Goal: Use online tool/utility: Utilize a website feature to perform a specific function

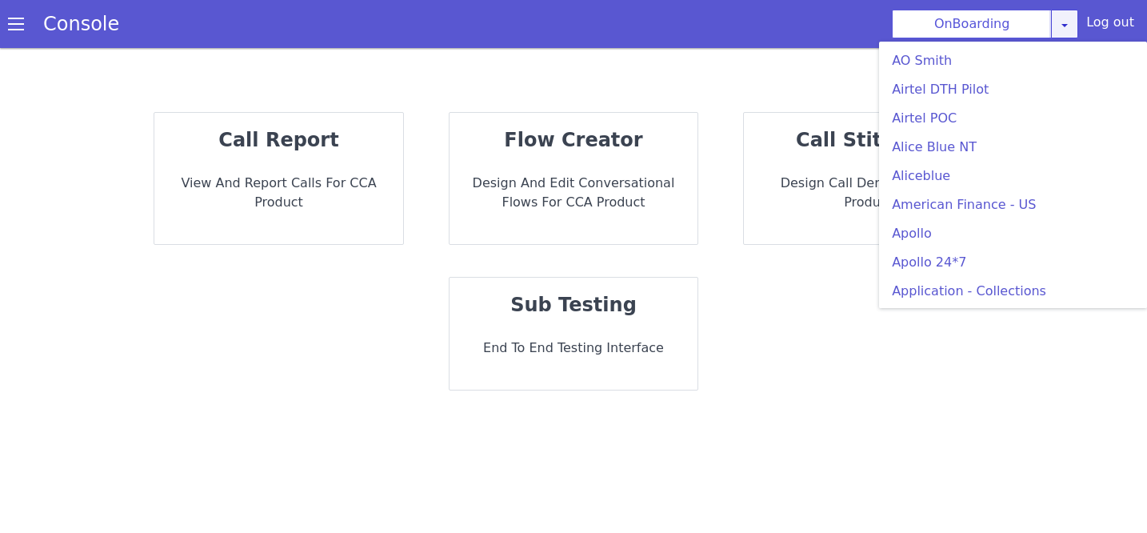
click at [1069, 28] on div "OnBoarding AO Smith Airtel DTH Pilot Airtel POC Alice Blue NT Aliceblue America…" at bounding box center [985, 24] width 186 height 29
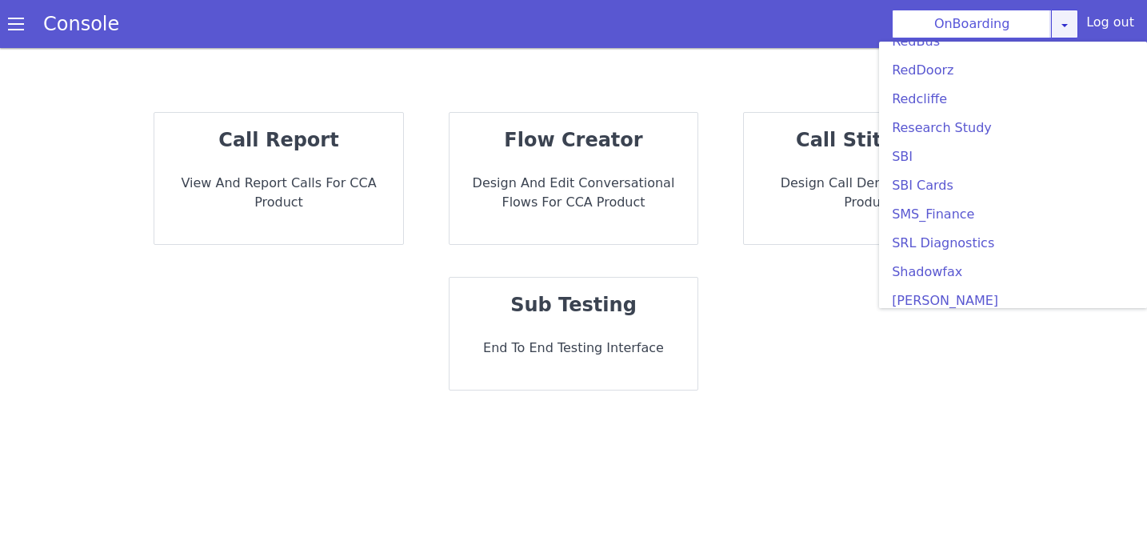
scroll to position [3420, 0]
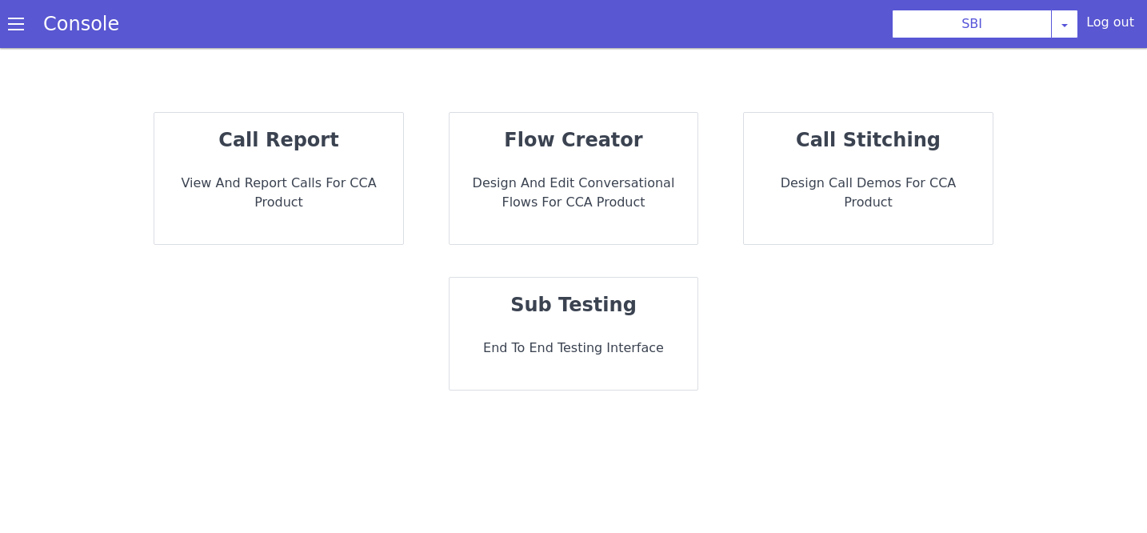
click at [570, 352] on p "End to End Testing Interface" at bounding box center [573, 347] width 223 height 19
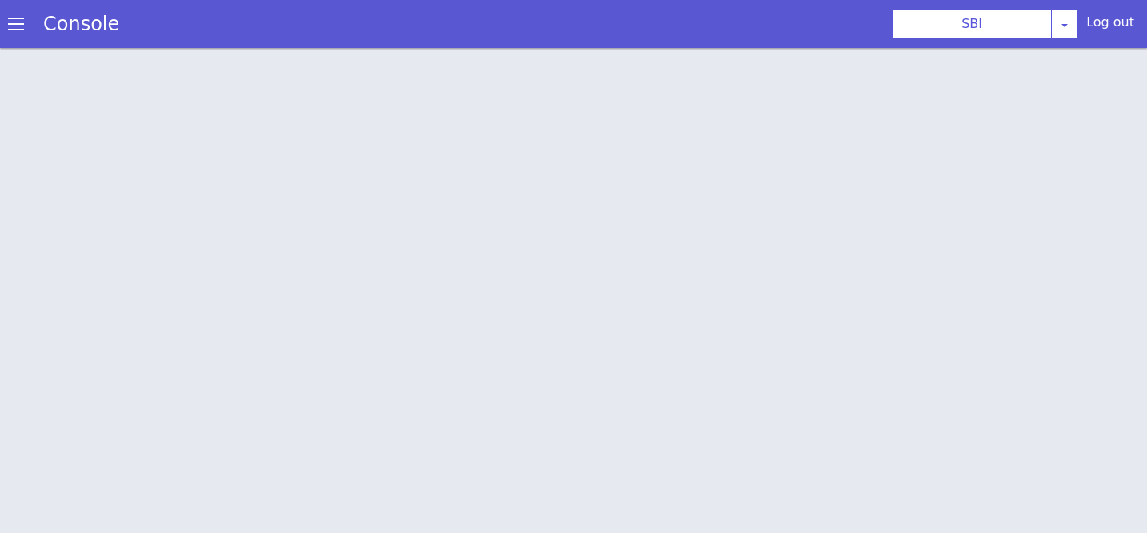
scroll to position [5, 0]
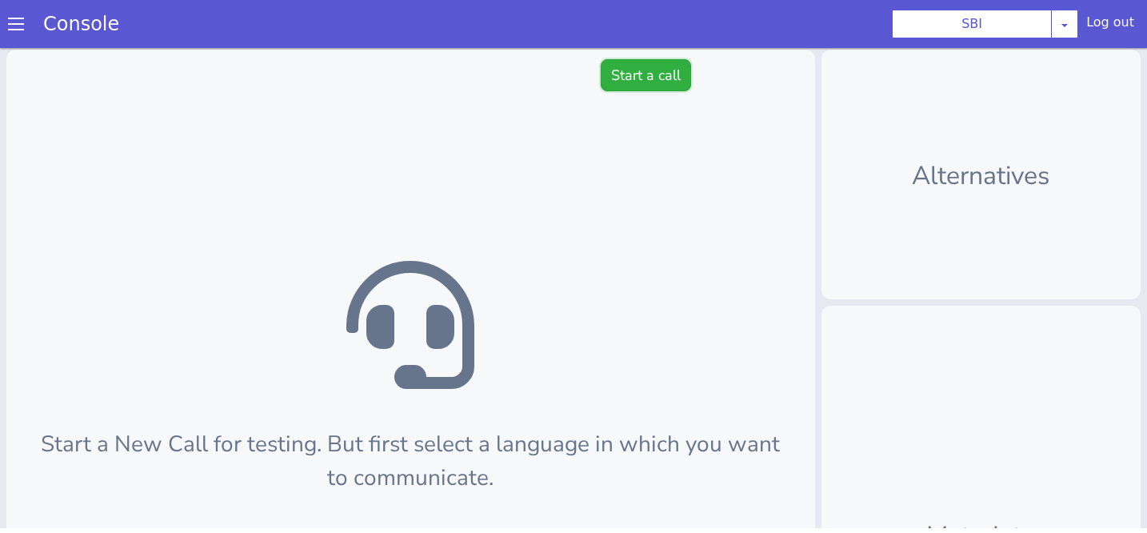
click at [662, 72] on button "Start a call" at bounding box center [646, 75] width 90 height 32
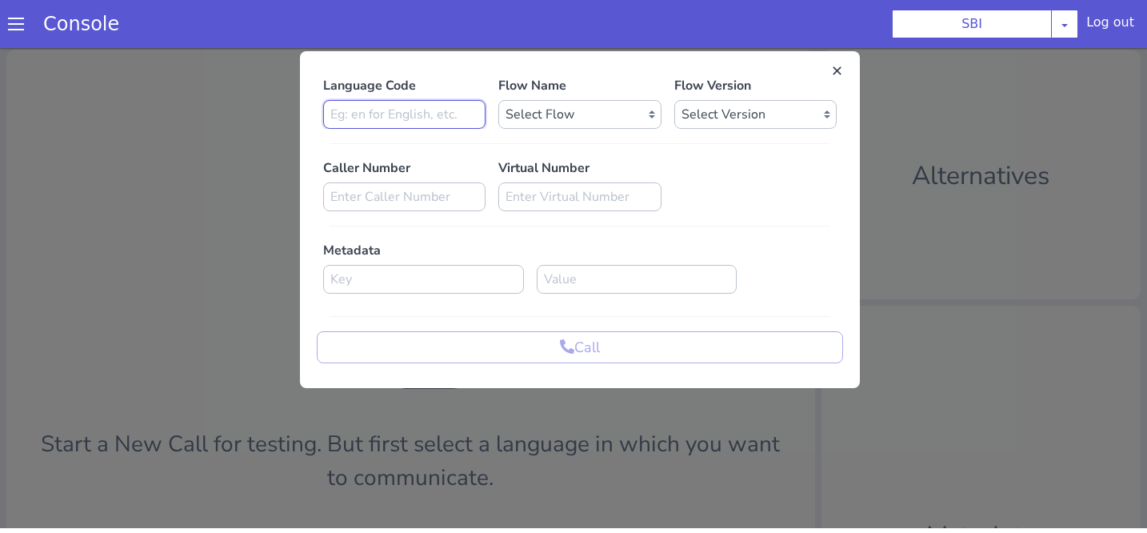
click at [463, 110] on input at bounding box center [404, 114] width 162 height 29
type input "En"
click at [549, 115] on select "Select Flow pre due SBI B0 SBI FARMER BOT English 2024 SBI INBOUND CALL STEERIN…" at bounding box center [579, 114] width 162 height 29
select select "ae1d074a-eb0c-4ee6-9da5-34bd867c0ab1"
click at [498, 100] on select "Select Flow pre due SBI B0 SBI FARMER BOT English 2024 SBI INBOUND CALL STEERIN…" at bounding box center [579, 114] width 162 height 29
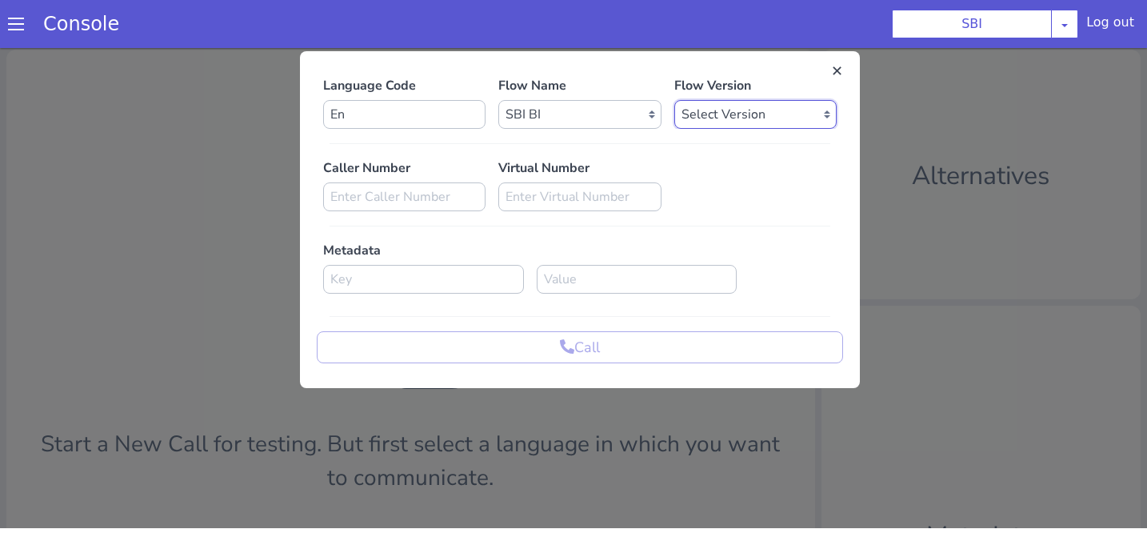
click at [736, 118] on select "Select Version 0.0.82 0.0.81 0.0.80 0.0.79 0.0.78 0.0.77 0.0.76 0.0.75 0.0.74 0…" at bounding box center [755, 114] width 162 height 29
select select "0.0.82"
click at [674, 100] on select "Select Version 0.0.82 0.0.81 0.0.80 0.0.79 0.0.78 0.0.77 0.0.76 0.0.75 0.0.74 0…" at bounding box center [755, 114] width 162 height 29
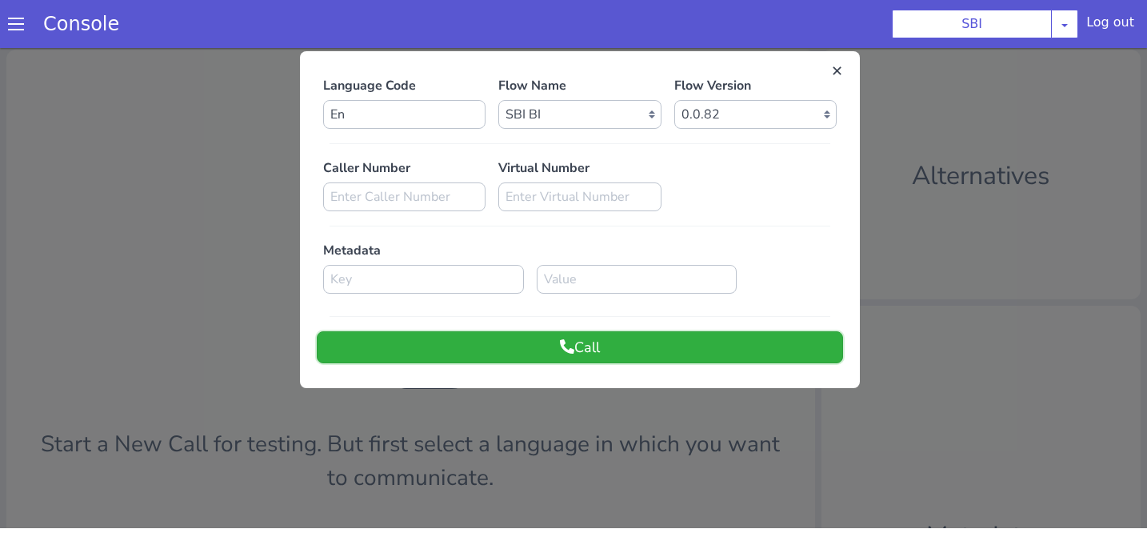
click at [604, 342] on button "Call" at bounding box center [580, 347] width 526 height 32
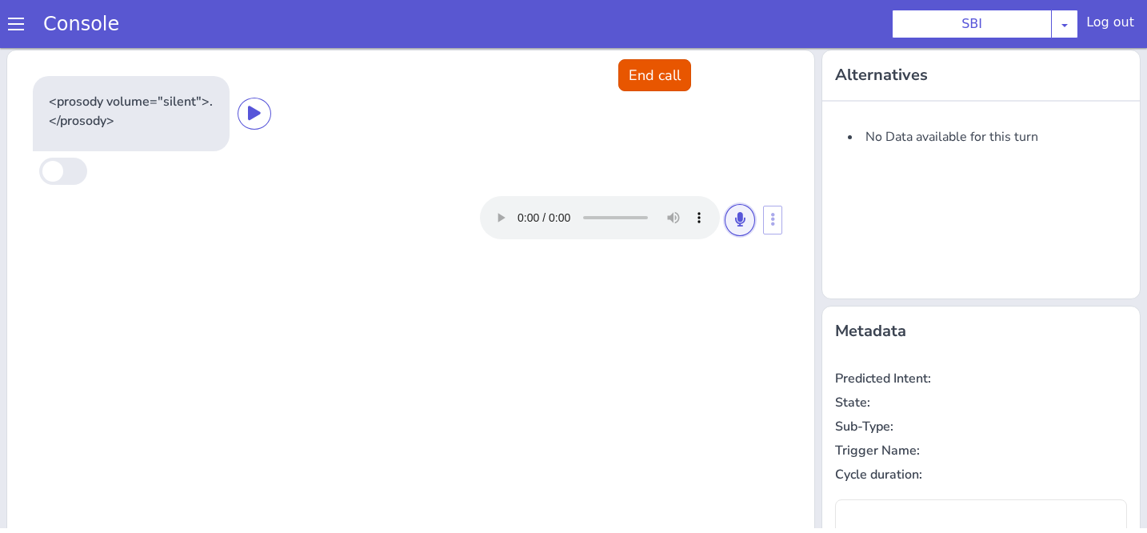
click at [746, 218] on button at bounding box center [740, 220] width 30 height 32
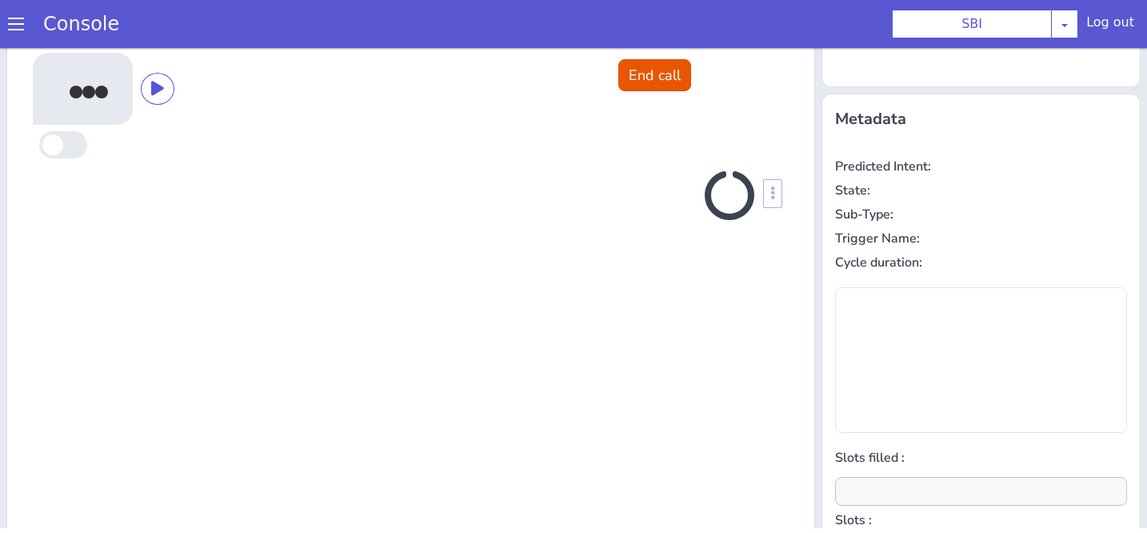
scroll to position [215, 0]
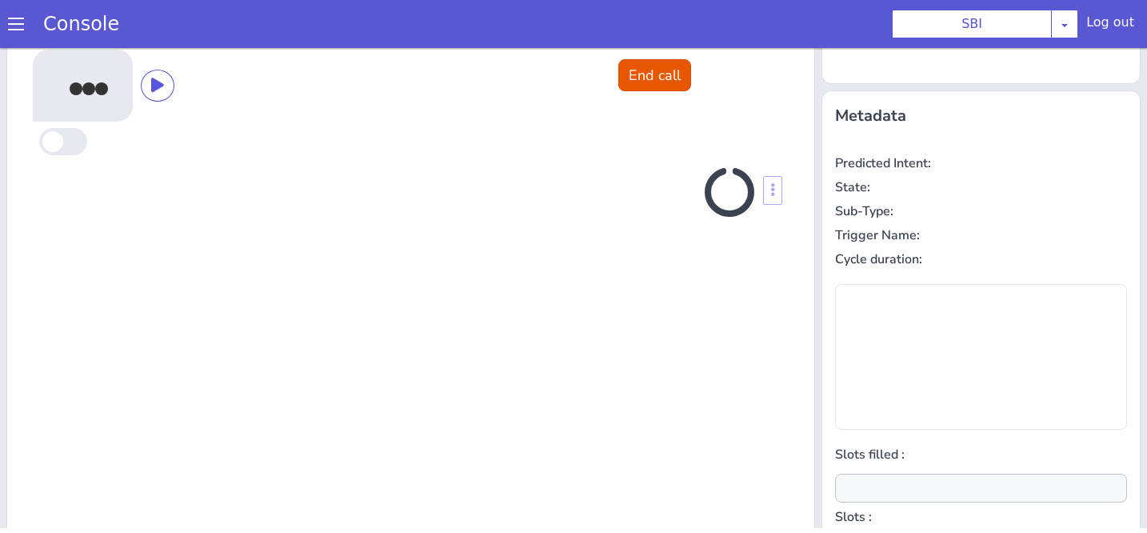
type input "null"
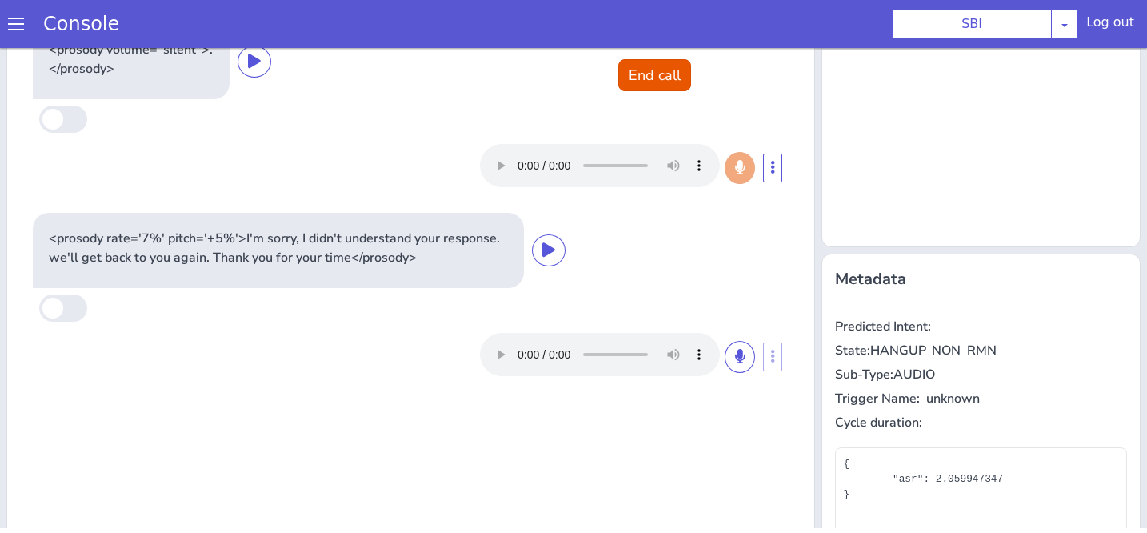
scroll to position [0, 0]
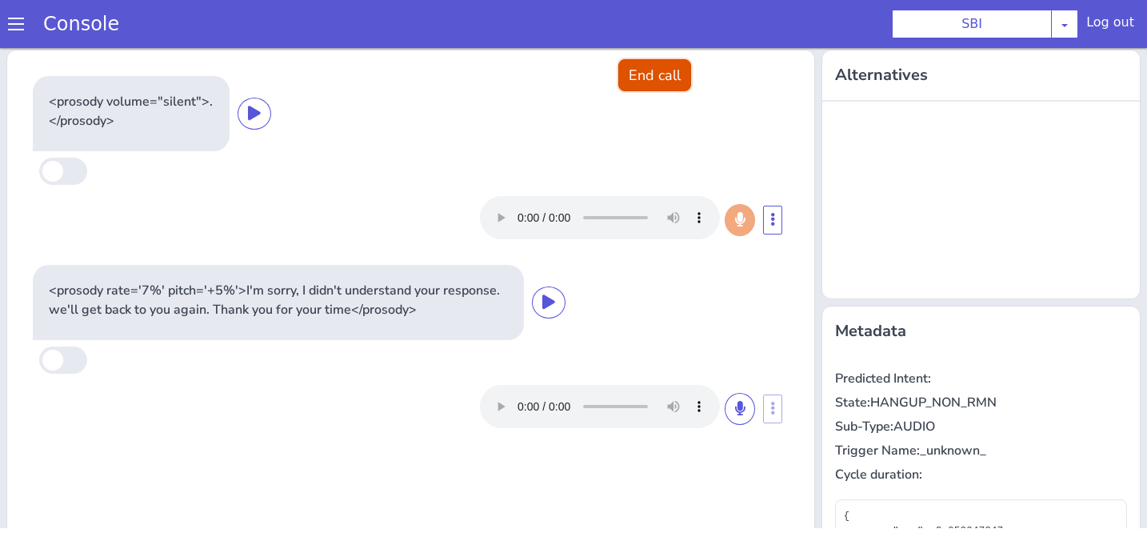
click at [663, 79] on button "End call" at bounding box center [654, 75] width 73 height 32
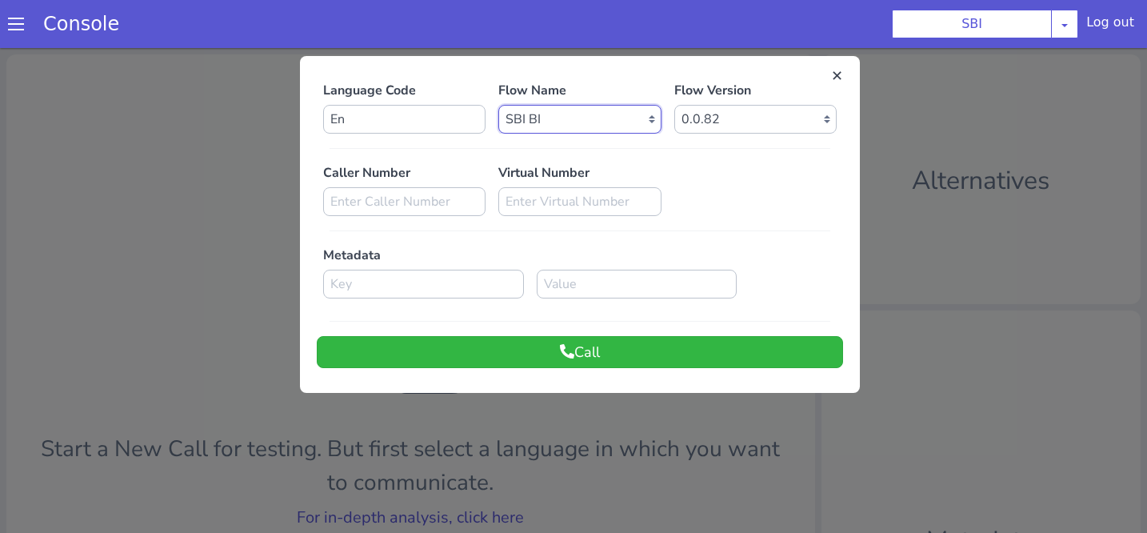
click at [571, 123] on select "Select Flow pre due SBI B0 SBI FARMER BOT English 2024 SBI INBOUND CALL STEERIN…" at bounding box center [579, 119] width 162 height 29
select select "3536d211-3c77-413a-9464-cbbfa57b0f64"
click at [498, 105] on select "Select Flow pre due SBI B0 SBI FARMER BOT English 2024 SBI INBOUND CALL STEERIN…" at bounding box center [579, 119] width 162 height 29
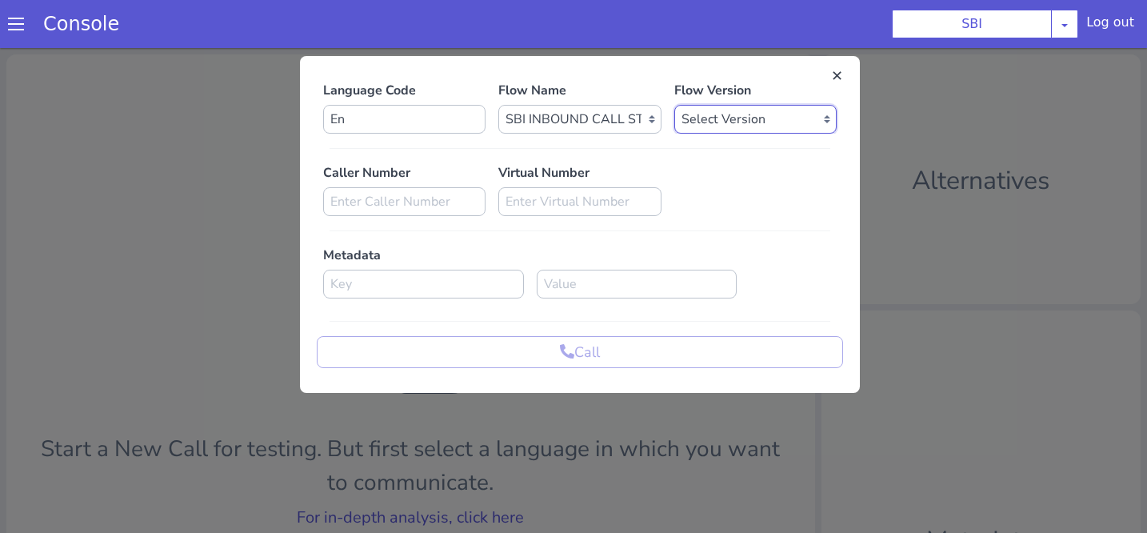
click at [693, 118] on select "Select Version 0.1.4 0.1.3 0.1.2 0.1.1 0.1.0 0.0.170 0.0.169 0.0.168 0.0.167 0.…" at bounding box center [755, 119] width 162 height 29
select select "0.1.4"
click at [674, 105] on select "Select Version 0.1.4 0.1.3 0.1.2 0.1.1 0.1.0 0.0.170 0.0.169 0.0.168 0.0.167 0.…" at bounding box center [755, 119] width 162 height 29
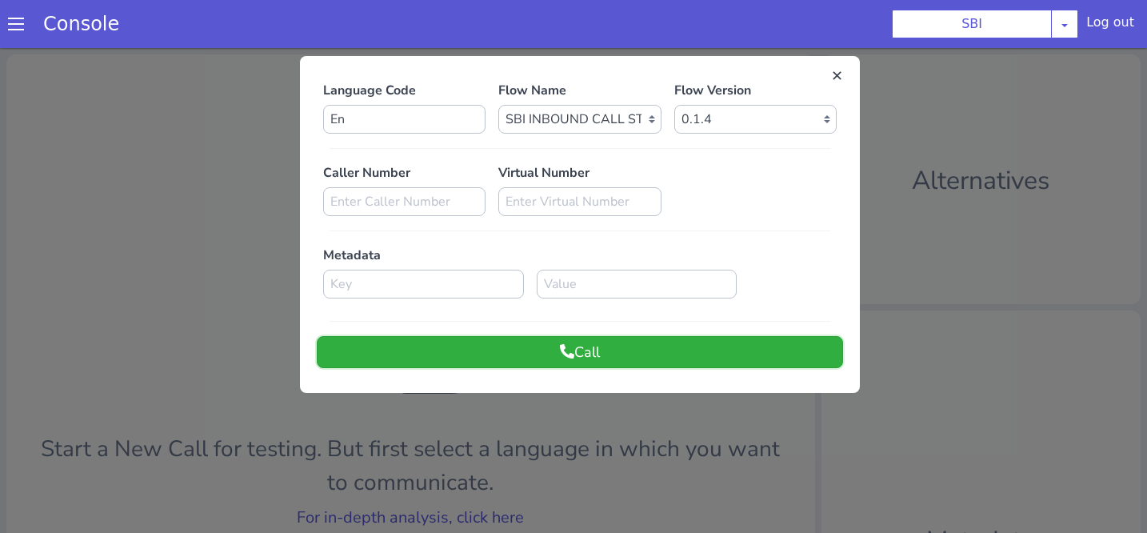
click at [562, 341] on button "Call" at bounding box center [580, 352] width 526 height 32
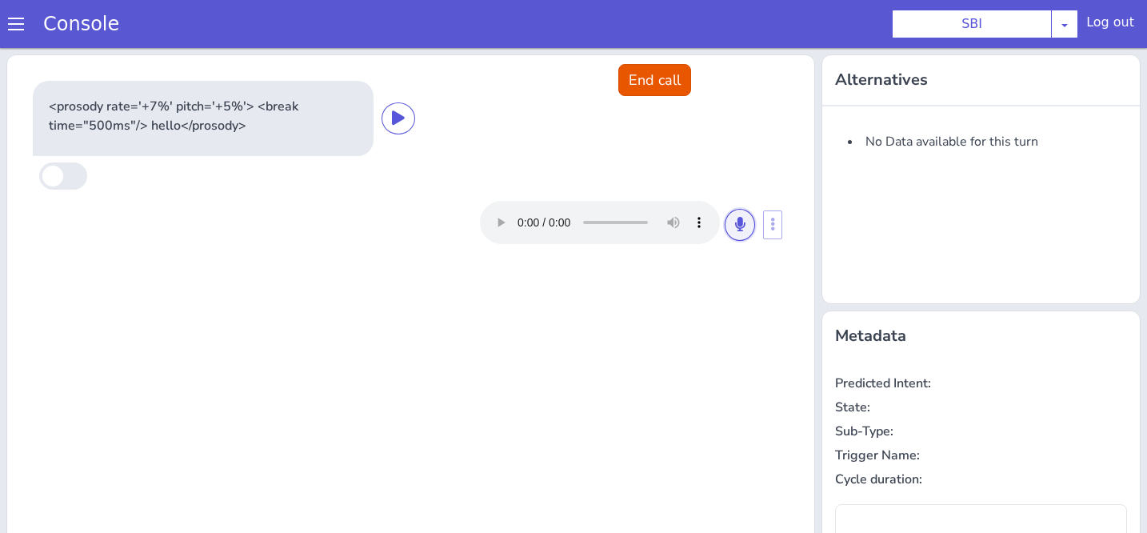
click at [733, 227] on button at bounding box center [740, 225] width 30 height 32
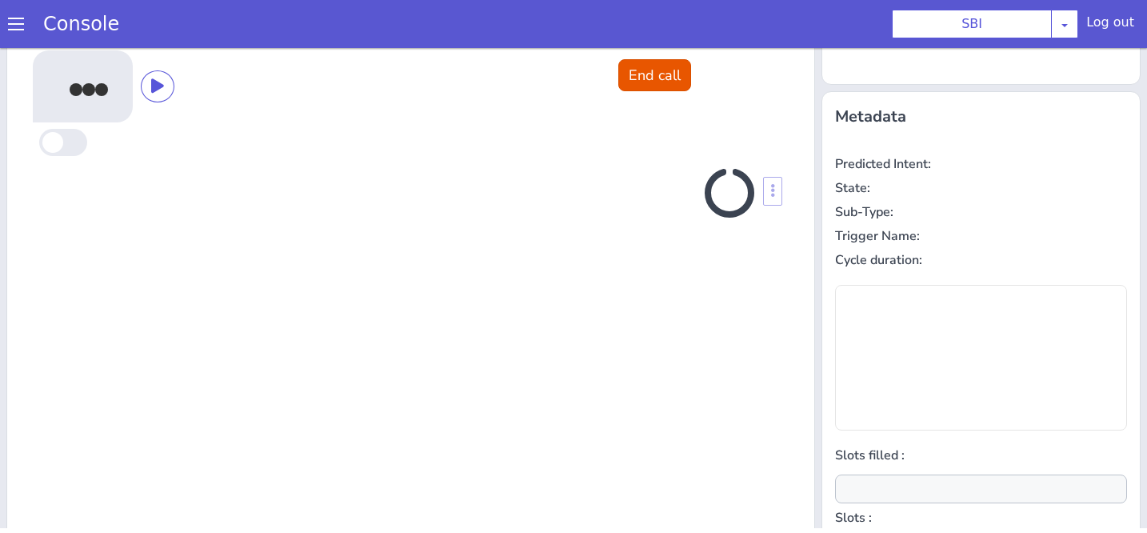
scroll to position [215, 0]
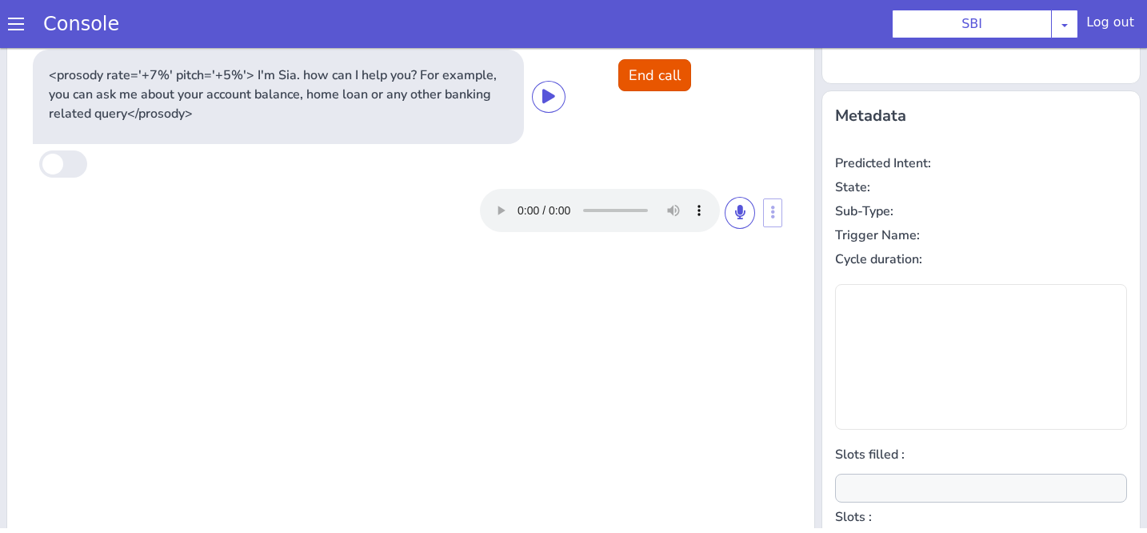
type input "null"
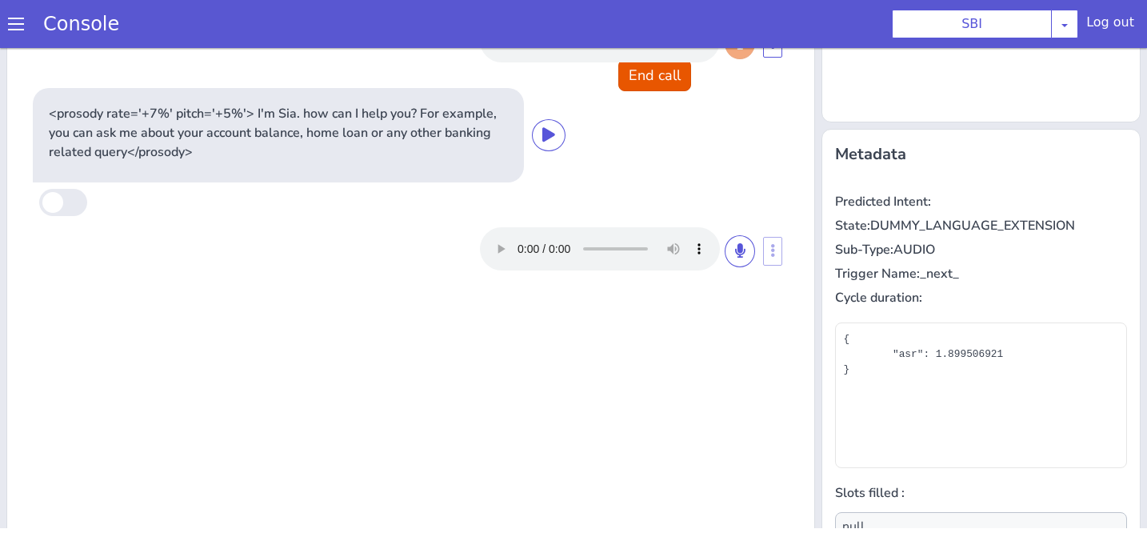
scroll to position [175, 0]
click at [740, 250] on icon at bounding box center [740, 252] width 10 height 14
click at [737, 253] on icon at bounding box center [740, 252] width 10 height 14
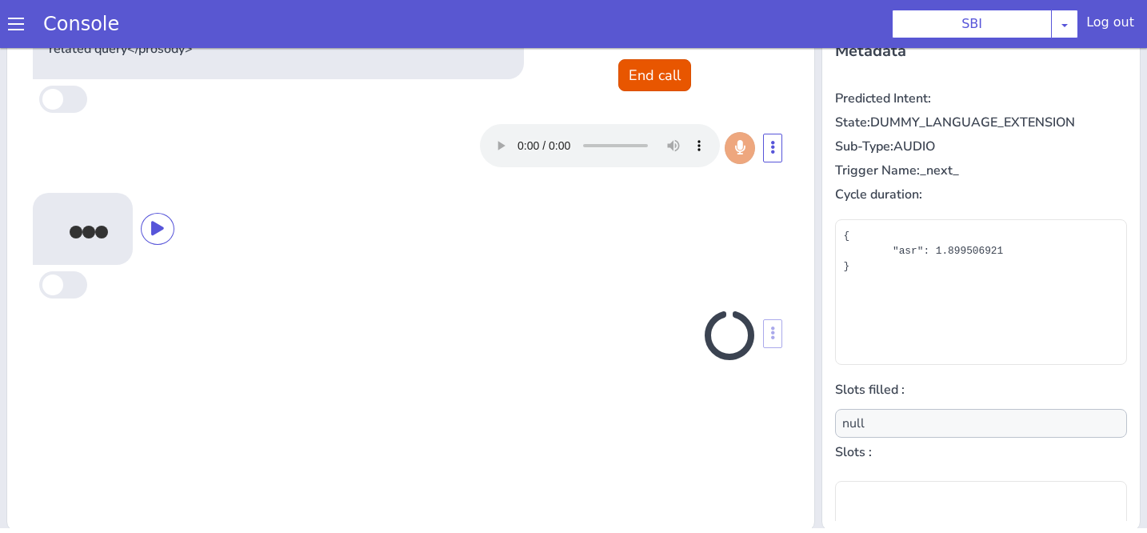
scroll to position [283, 0]
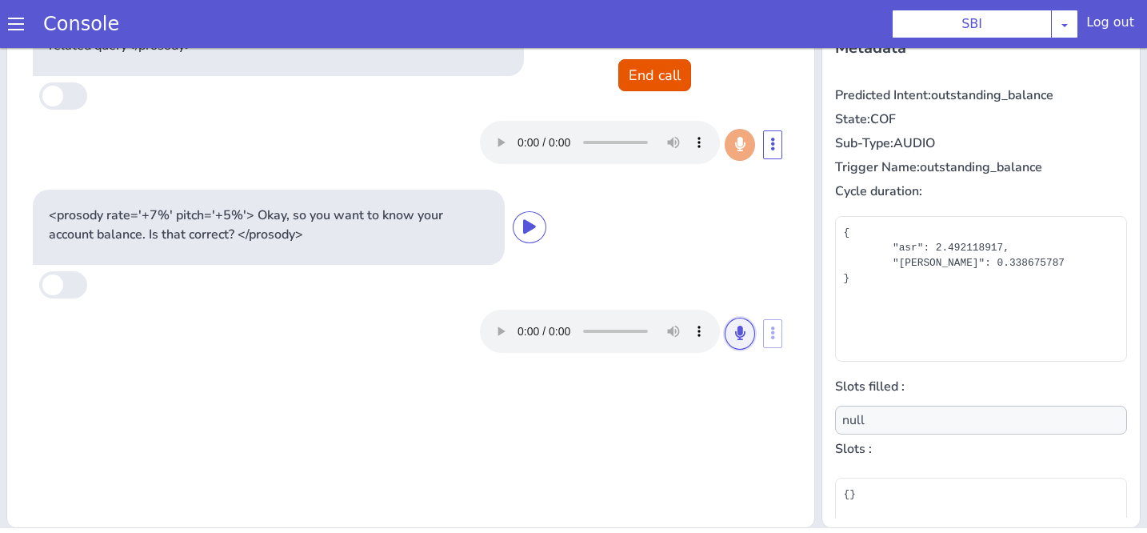
click at [749, 333] on button at bounding box center [740, 333] width 30 height 32
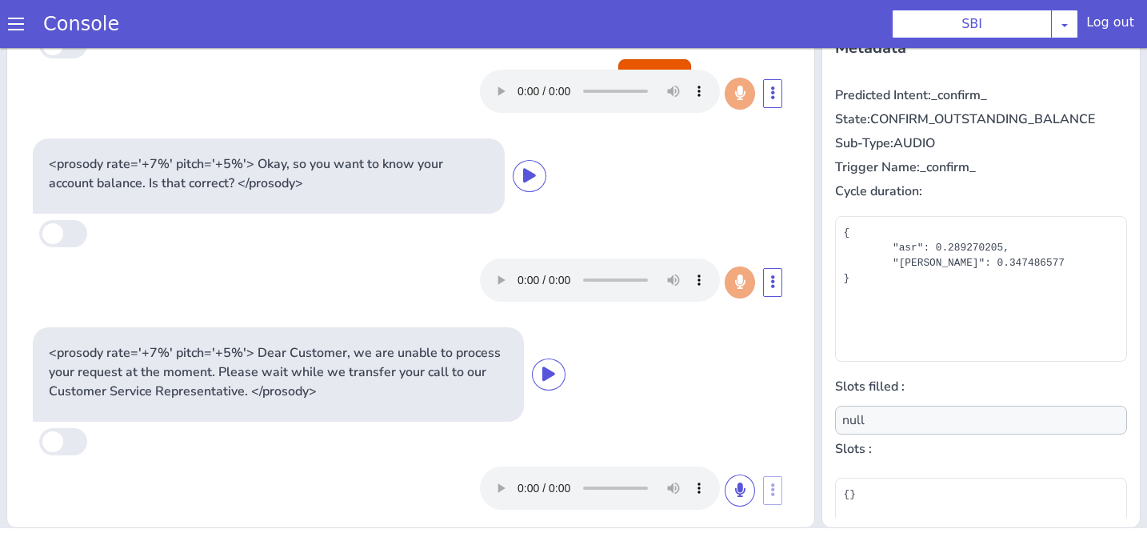
scroll to position [0, 0]
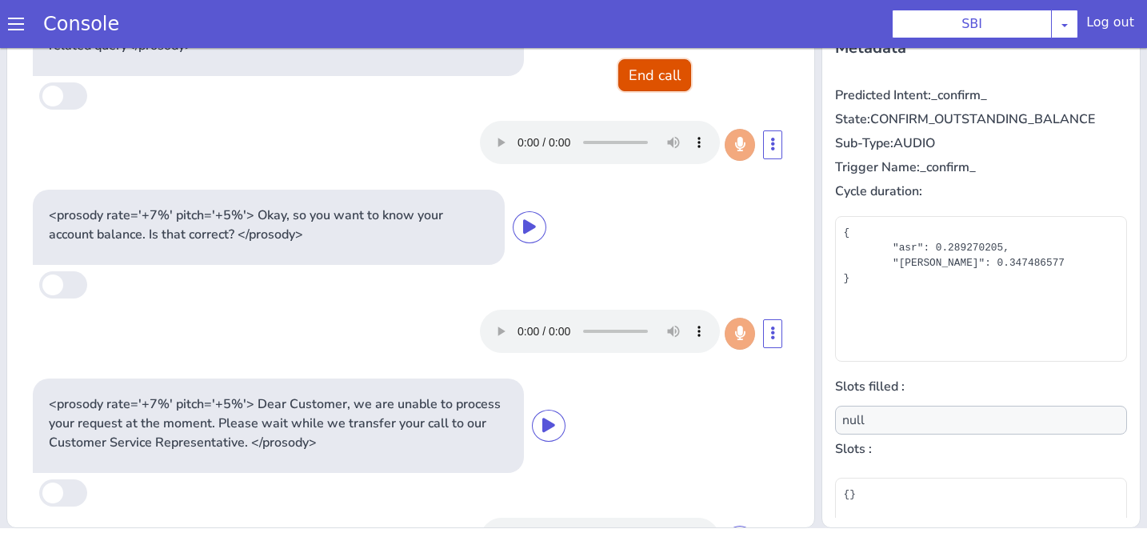
click at [665, 78] on button "End call" at bounding box center [654, 75] width 73 height 32
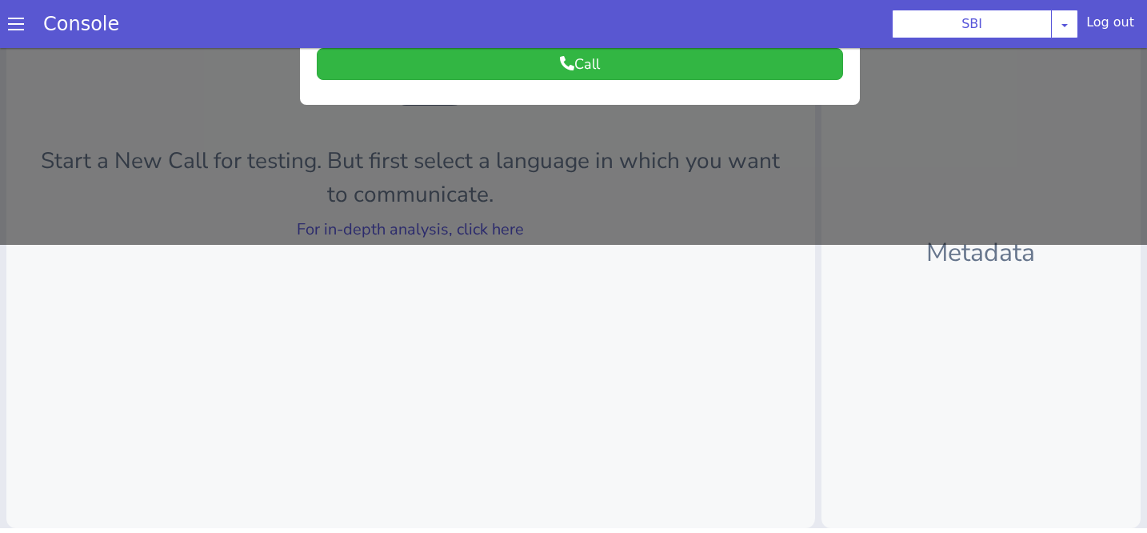
click at [478, 224] on div at bounding box center [573, 2] width 1147 height 485
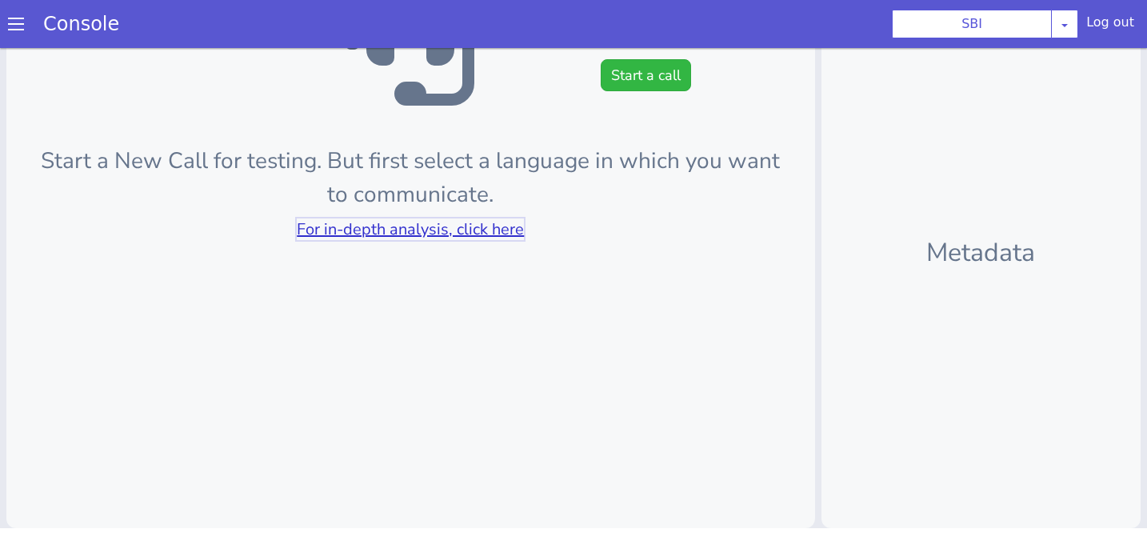
click at [478, 224] on link "For in-depth analysis, click here" at bounding box center [410, 229] width 227 height 22
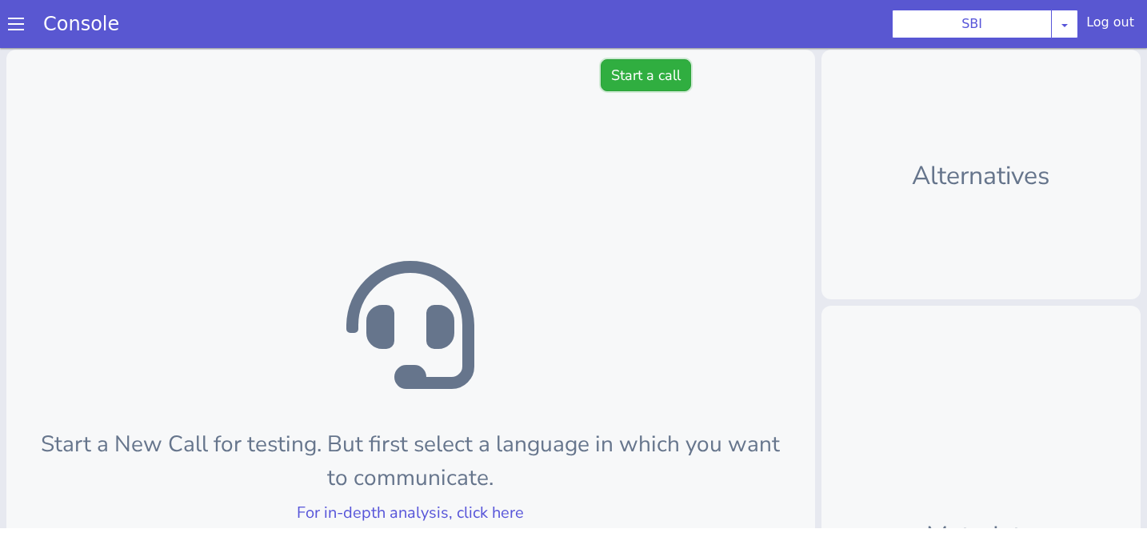
click at [637, 70] on button "Start a call" at bounding box center [646, 75] width 90 height 32
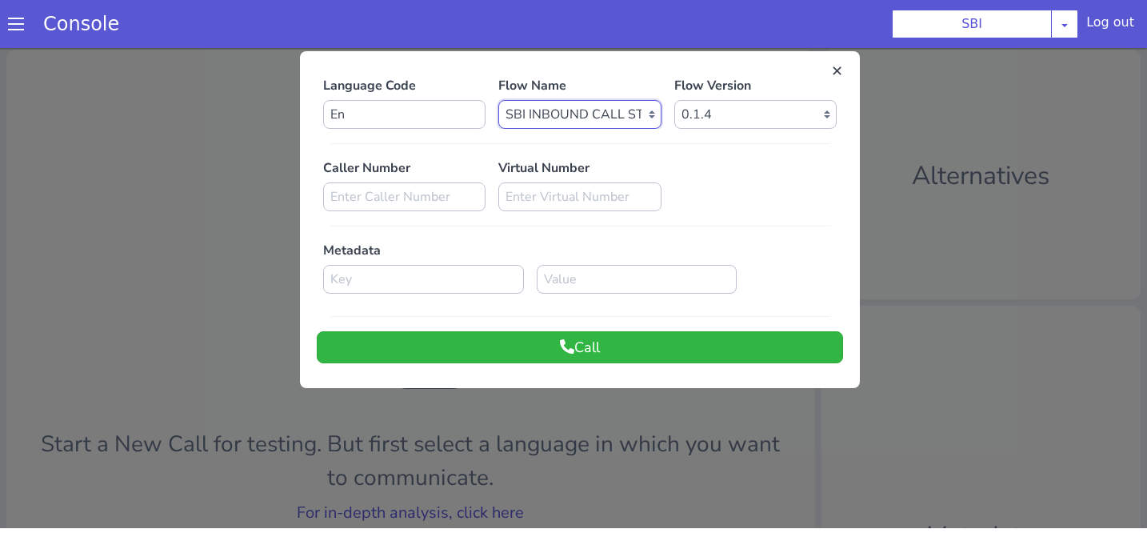
click at [584, 110] on select "Select Flow pre due SBI B0 SBI FARMER BOT English 2024 SBI INBOUND CALL STEERIN…" at bounding box center [579, 114] width 162 height 29
click at [569, 116] on select "Select Flow pre due SBI B0 SBI FARMER BOT English 2024 SBI INBOUND CALL STEERIN…" at bounding box center [579, 114] width 162 height 29
click at [840, 71] on button at bounding box center [837, 71] width 16 height 16
